Goal: Task Accomplishment & Management: Manage account settings

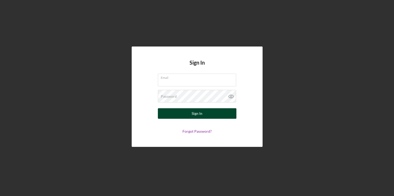
type input "[PERSON_NAME][EMAIL_ADDRESS][PERSON_NAME][DOMAIN_NAME]"
click at [211, 113] on button "Sign In" at bounding box center [197, 113] width 79 height 10
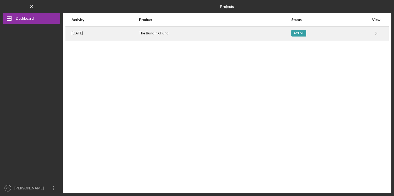
click at [173, 34] on div "The Building Fund" at bounding box center [215, 33] width 152 height 13
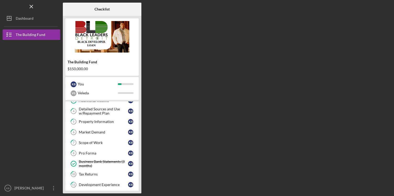
scroll to position [49, 0]
click at [103, 151] on div "Pro Forma" at bounding box center [103, 152] width 49 height 4
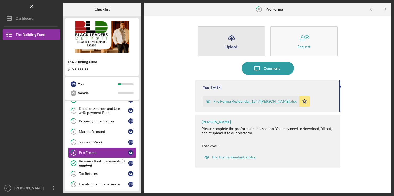
click at [245, 50] on button "Icon/Upload Upload" at bounding box center [232, 41] width 68 height 30
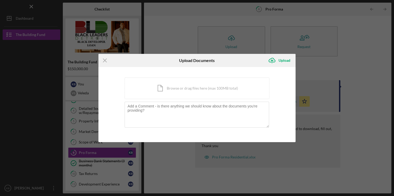
click at [329, 63] on div "Icon/Menu Close Upload Documents Icon/Upload Upload You're uploading documents …" at bounding box center [197, 98] width 394 height 196
click at [102, 62] on icon "Icon/Menu Close" at bounding box center [105, 60] width 13 height 13
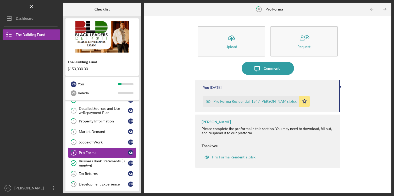
click at [234, 102] on div "Pro Forma Residential_1547 [PERSON_NAME].xlsx" at bounding box center [255, 101] width 83 height 4
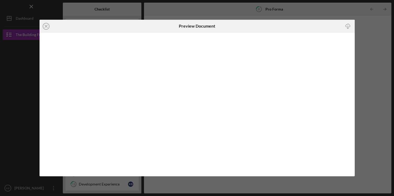
click at [348, 26] on icon "Icon/Download" at bounding box center [349, 26] width 12 height 12
click at [371, 47] on div "Icon/Close Preview Document Icon/Download" at bounding box center [197, 98] width 394 height 196
